Goal: Information Seeking & Learning: Find specific fact

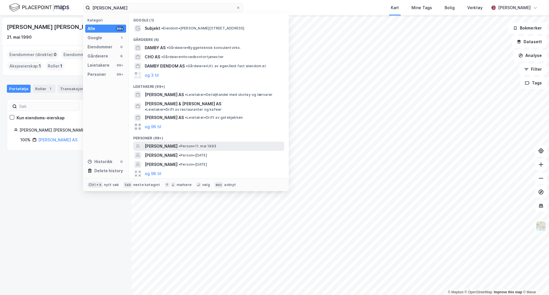
type input "[PERSON_NAME]"
click at [221, 143] on div "[PERSON_NAME] • Person • 11. mai 1993" at bounding box center [214, 146] width 138 height 7
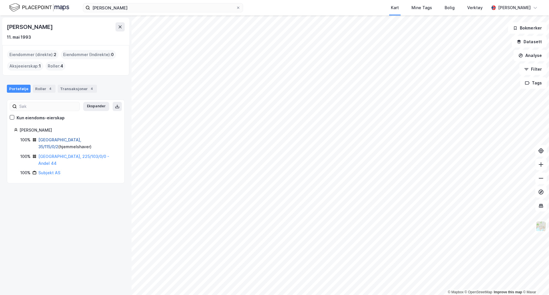
click at [64, 141] on link "[GEOGRAPHIC_DATA], 35/115/0/2" at bounding box center [59, 143] width 43 height 12
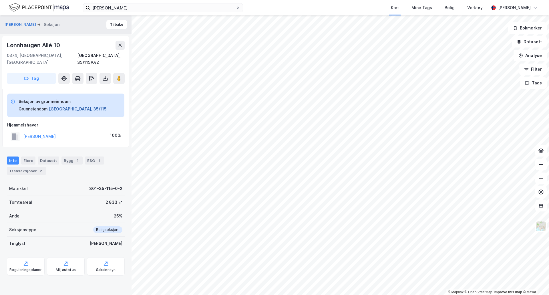
click at [65, 106] on button "[GEOGRAPHIC_DATA], 35/115" at bounding box center [78, 109] width 58 height 7
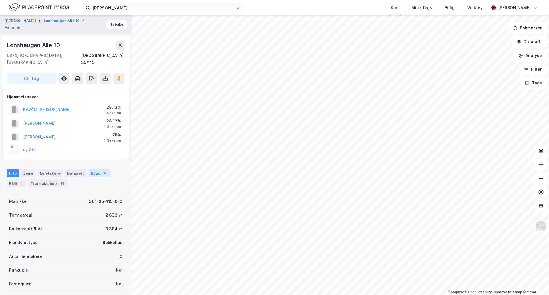
click at [90, 169] on div "Bygg 4" at bounding box center [99, 173] width 21 height 8
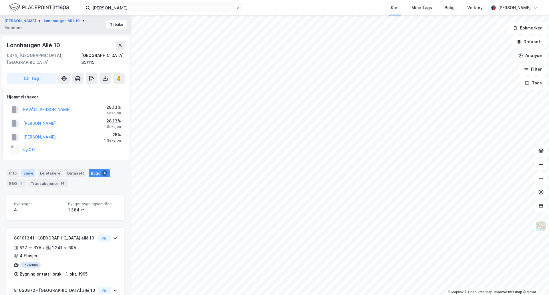
click at [29, 169] on div "Eiere" at bounding box center [28, 173] width 14 height 8
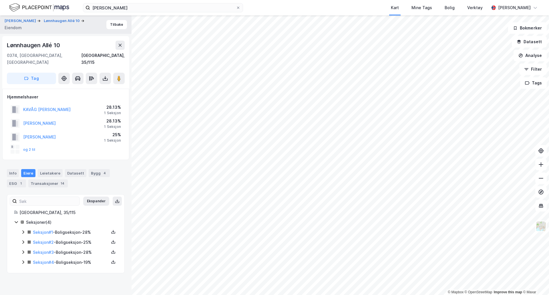
click at [24, 260] on icon at bounding box center [23, 262] width 5 height 5
click at [23, 250] on icon at bounding box center [23, 252] width 5 height 5
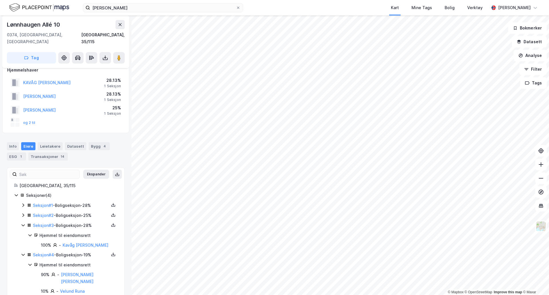
scroll to position [27, 0]
click at [24, 203] on icon at bounding box center [23, 205] width 5 height 5
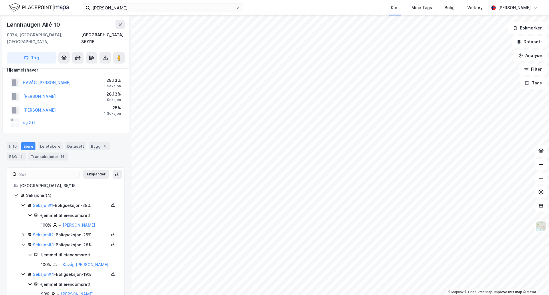
click at [21, 232] on icon at bounding box center [23, 234] width 5 height 5
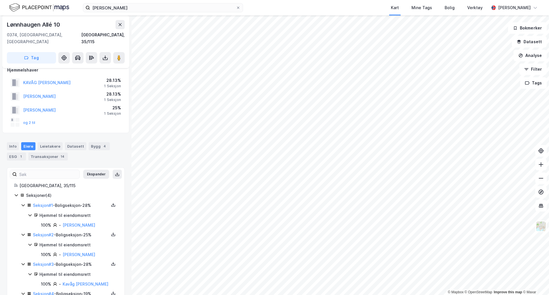
scroll to position [41, 0]
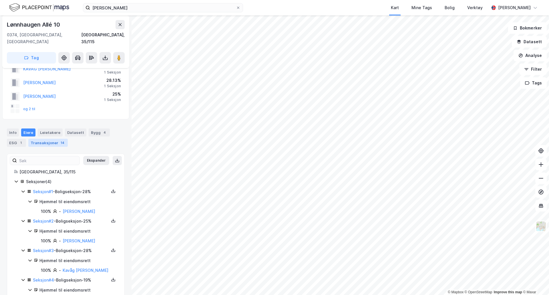
click at [37, 139] on div "Transaksjoner 14" at bounding box center [47, 143] width 39 height 8
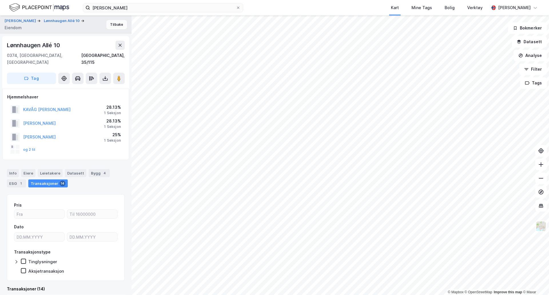
click at [116, 23] on button "Tilbake" at bounding box center [116, 24] width 21 height 9
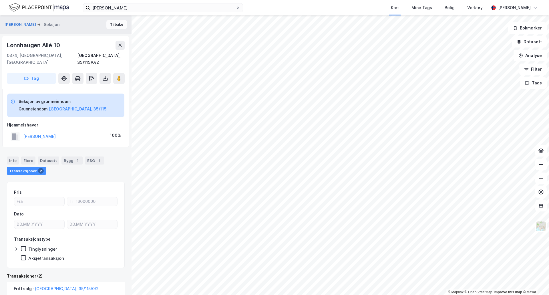
click at [114, 25] on button "Tilbake" at bounding box center [116, 24] width 21 height 9
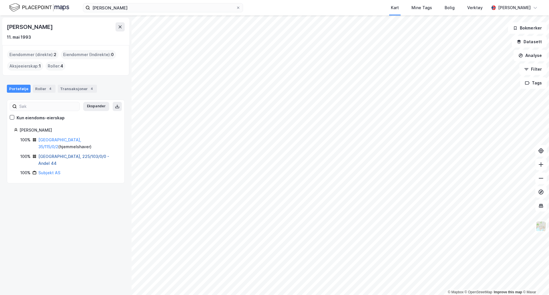
click at [75, 154] on link "[GEOGRAPHIC_DATA], 225/103/0/0 - Andel 44" at bounding box center [73, 160] width 71 height 12
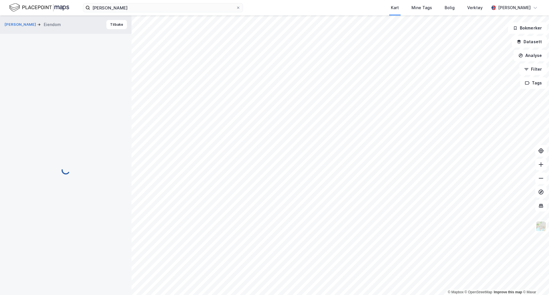
scroll to position [4, 0]
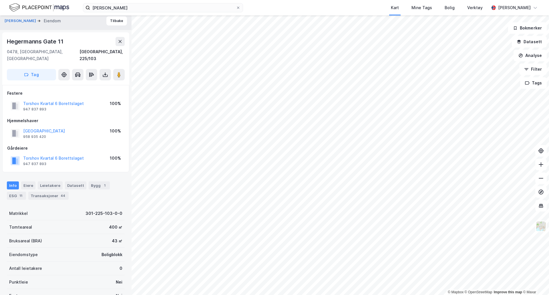
click at [57, 8] on img at bounding box center [39, 8] width 60 height 10
